Goal: Task Accomplishment & Management: Manage account settings

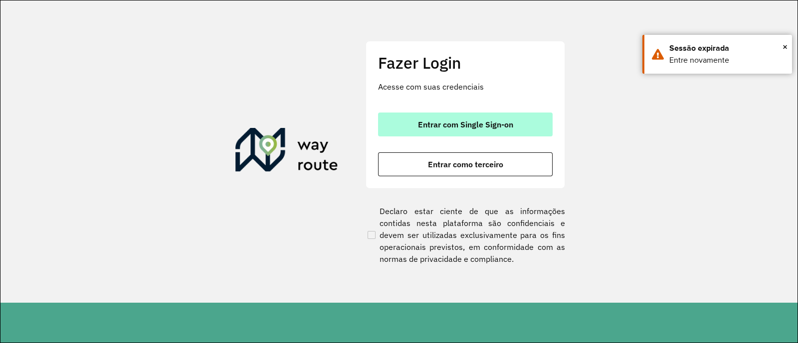
click at [410, 118] on button "Entrar com Single Sign-on" at bounding box center [465, 125] width 174 height 24
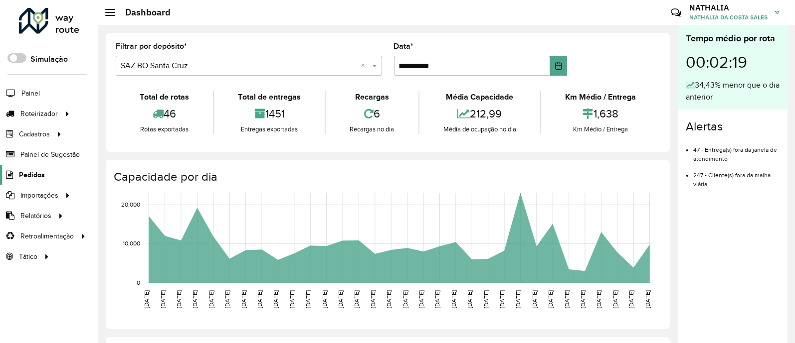
click at [29, 166] on link "Pedidos" at bounding box center [22, 175] width 45 height 20
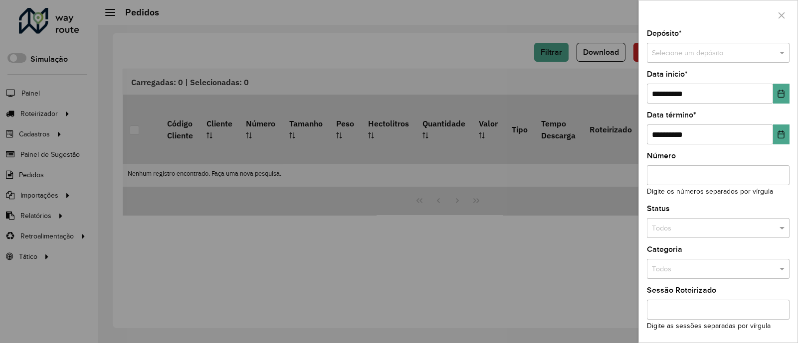
click at [635, 61] on div "Selecione um depósito" at bounding box center [717, 53] width 143 height 20
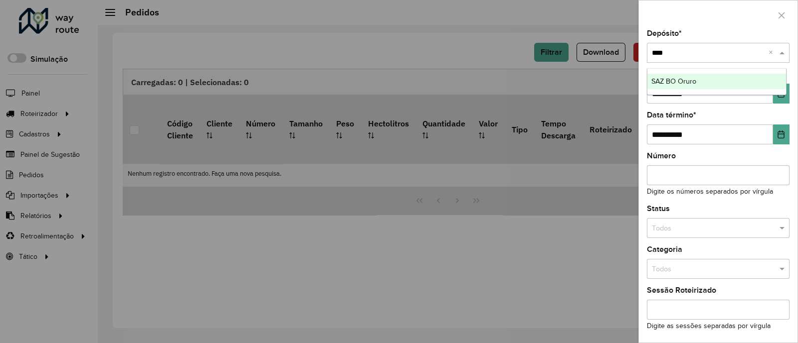
type input "*****"
click at [635, 77] on div "SAZ BO Oruro" at bounding box center [716, 82] width 139 height 16
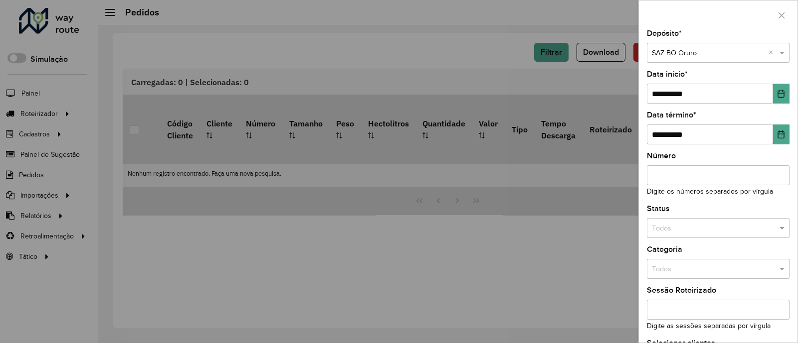
click at [635, 83] on div "**********" at bounding box center [717, 87] width 143 height 33
click at [635, 92] on icon "Choose Date" at bounding box center [781, 94] width 8 height 8
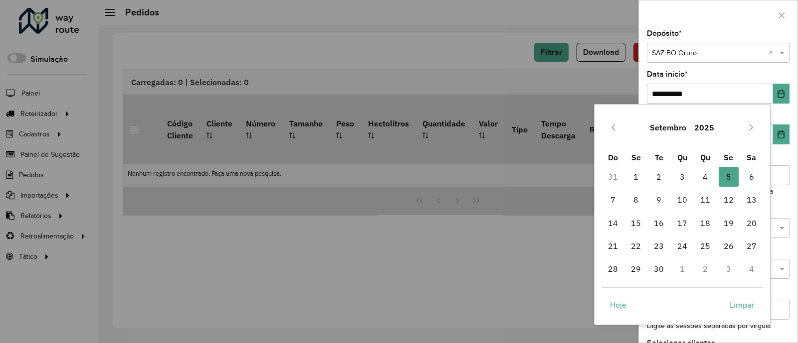
click at [621, 139] on div "Setembro 2025" at bounding box center [682, 128] width 162 height 32
click at [615, 131] on icon "Previous Month" at bounding box center [613, 128] width 8 height 8
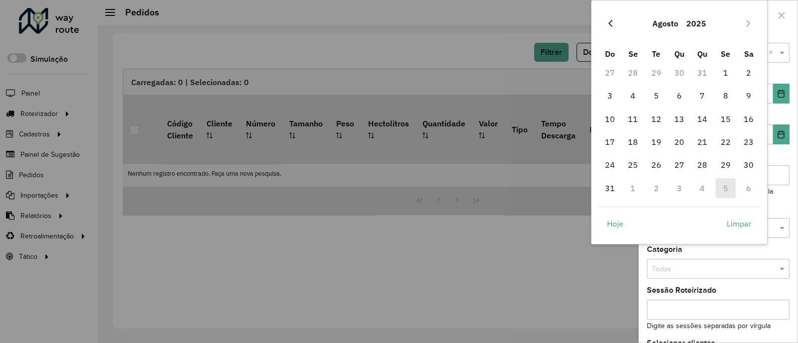
click at [607, 19] on icon "Previous Month" at bounding box center [610, 23] width 8 height 8
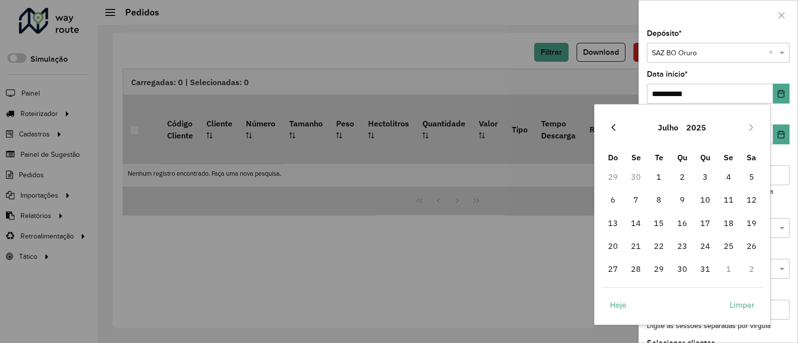
click at [614, 124] on icon "Previous Month" at bounding box center [613, 128] width 8 height 8
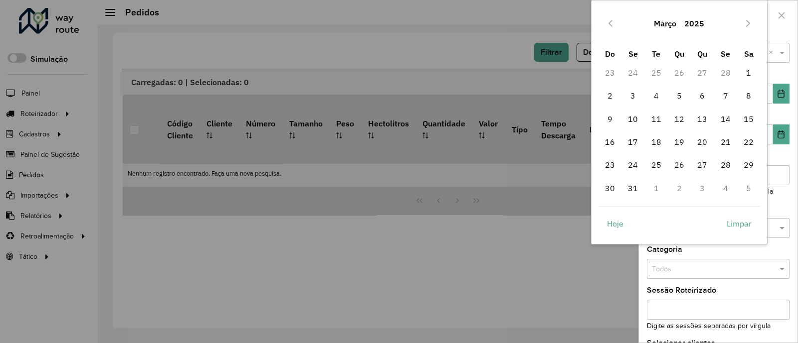
click at [604, 22] on button "Previous Month" at bounding box center [610, 23] width 16 height 16
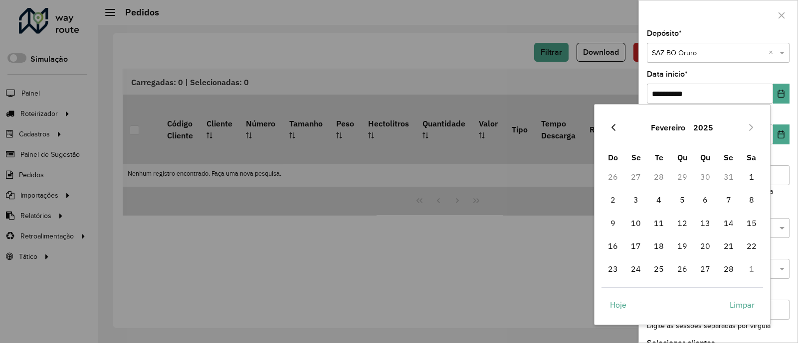
click at [615, 129] on icon "Previous Month" at bounding box center [613, 128] width 8 height 8
click at [635, 180] on span "1" at bounding box center [682, 177] width 20 height 20
type input "**********"
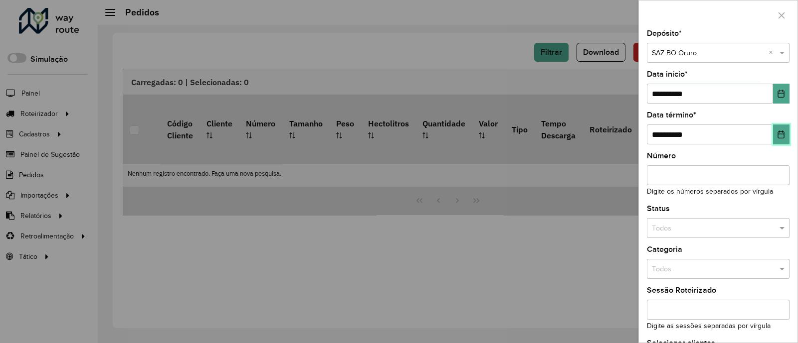
click at [635, 137] on button "Choose Date" at bounding box center [781, 135] width 16 height 20
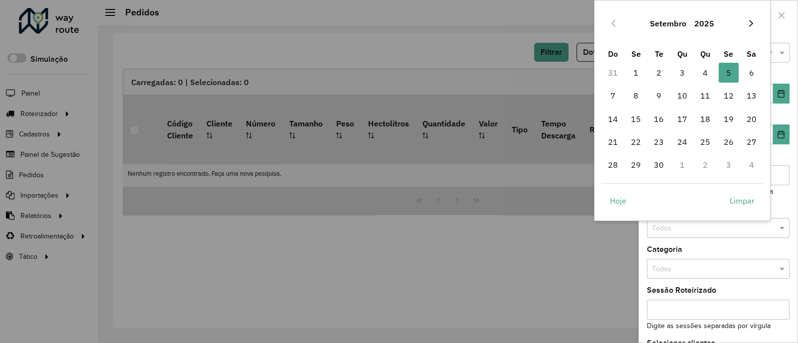
click at [635, 22] on icon "Next Month" at bounding box center [751, 23] width 8 height 8
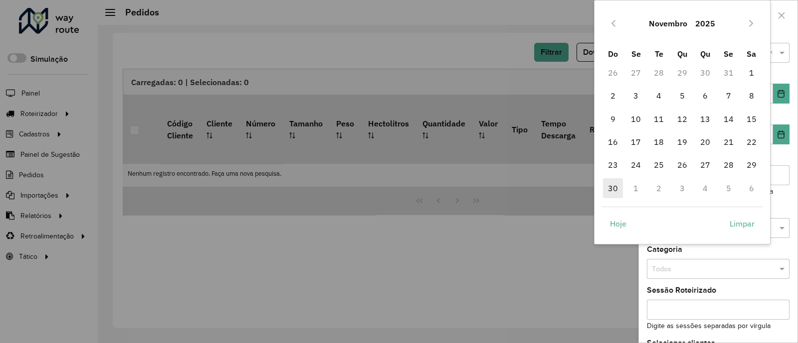
click at [613, 187] on span "30" at bounding box center [613, 188] width 20 height 20
type input "**********"
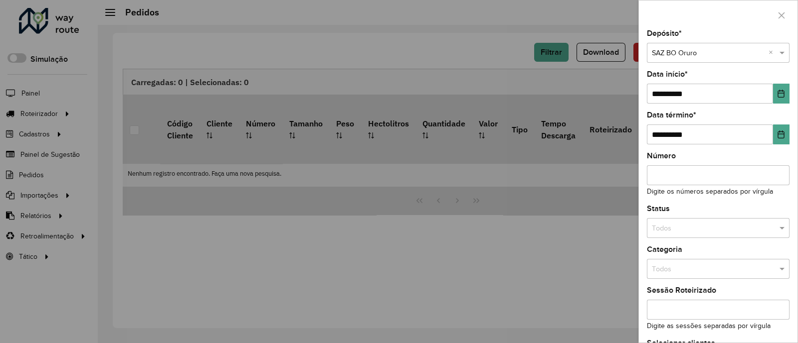
click at [635, 221] on div "Todos" at bounding box center [717, 228] width 143 height 20
click at [635, 268] on div "Não roteirizado" at bounding box center [716, 273] width 139 height 16
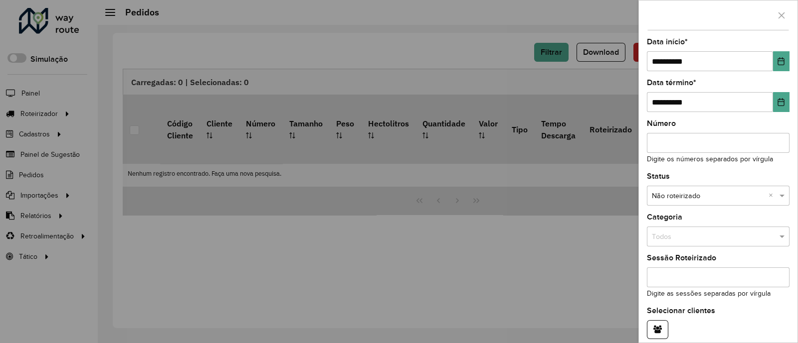
scroll to position [77, 0]
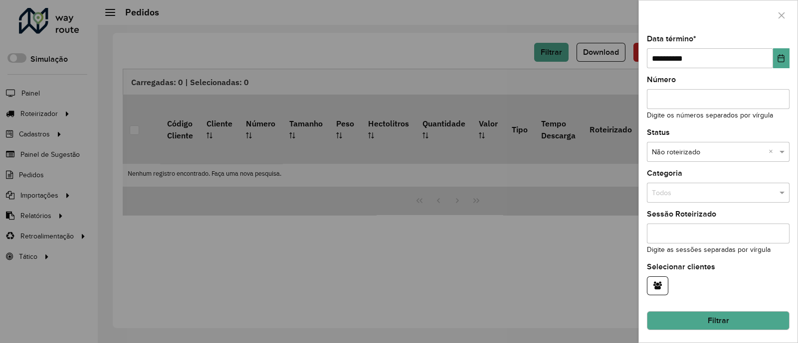
click at [635, 274] on button "Filtrar" at bounding box center [717, 321] width 143 height 19
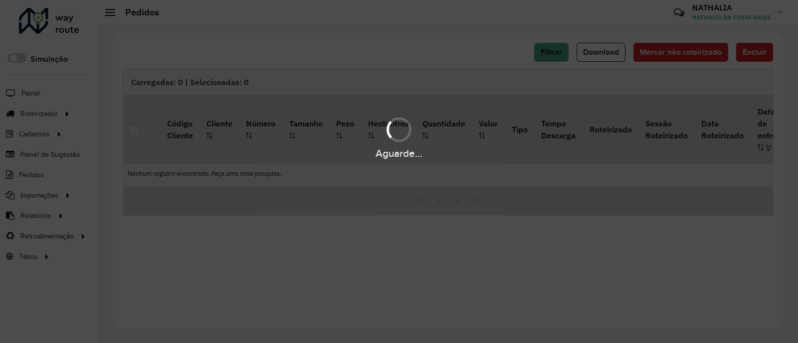
drag, startPoint x: 687, startPoint y: 282, endPoint x: 648, endPoint y: 372, distance: 98.5
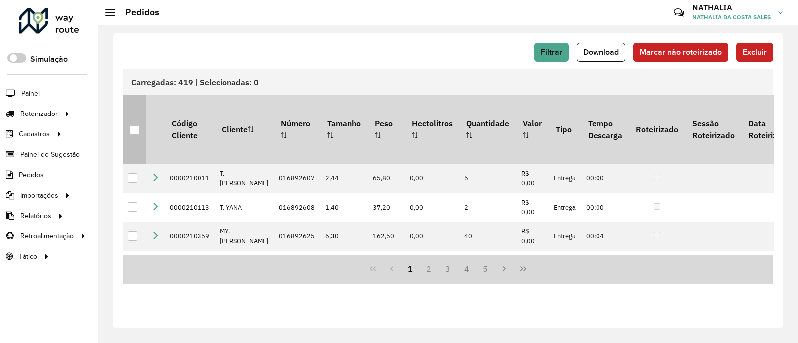
click at [136, 126] on div at bounding box center [134, 130] width 9 height 9
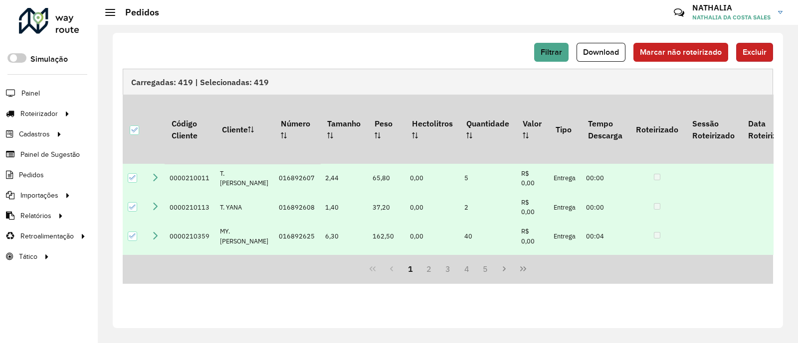
click at [635, 50] on span "Excluir" at bounding box center [754, 52] width 24 height 8
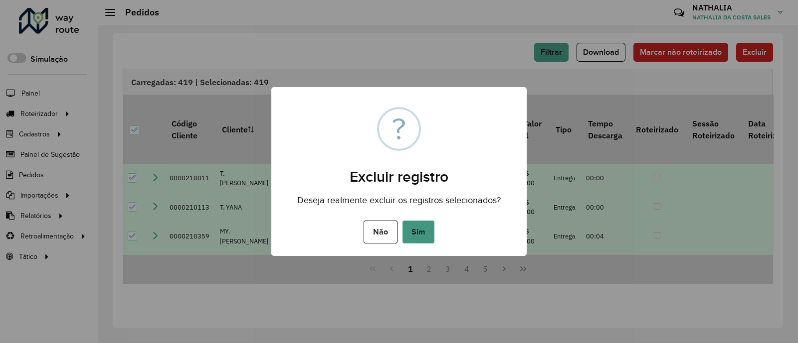
click at [423, 230] on button "Sim" at bounding box center [418, 232] width 32 height 23
